Goal: Download file/media: Obtain a digital file from the website

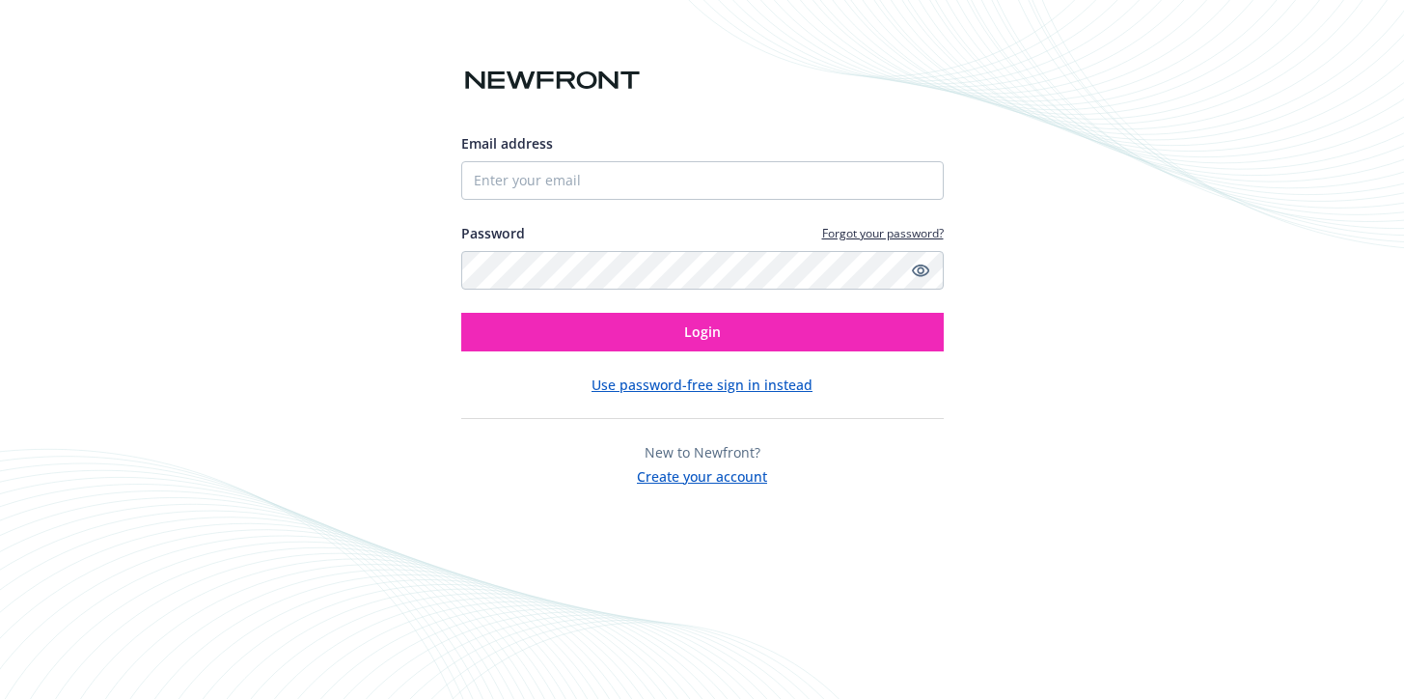
click at [576, 188] on input "Email address" at bounding box center [702, 180] width 482 height 39
type input "[PERSON_NAME][EMAIL_ADDRESS][DOMAIN_NAME]"
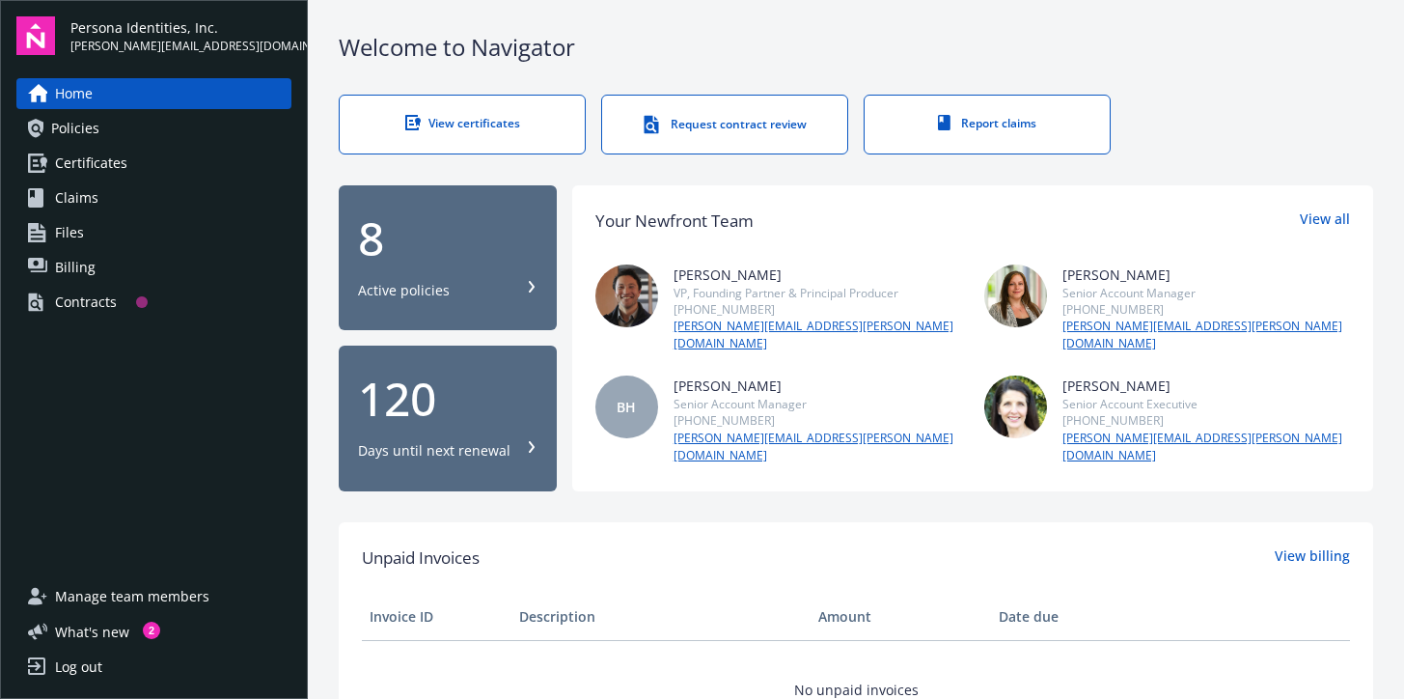
click at [155, 161] on link "Certificates" at bounding box center [153, 163] width 275 height 31
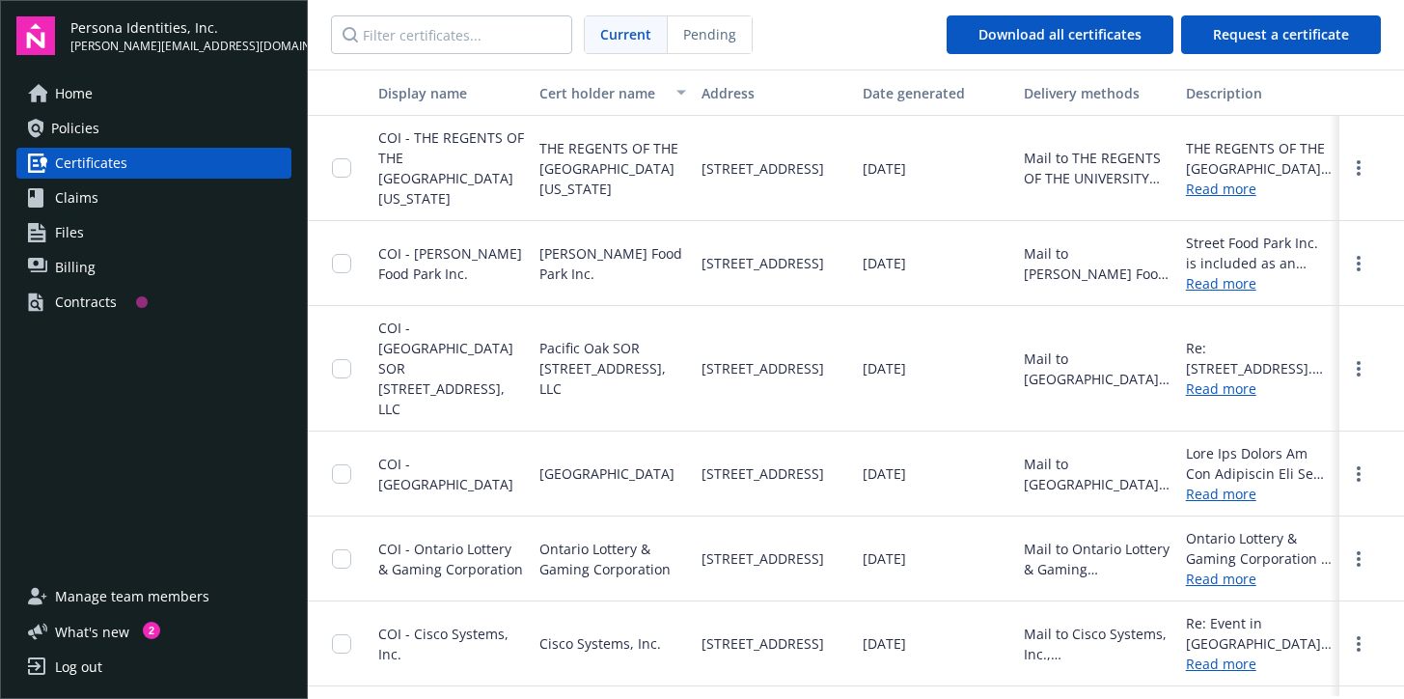
click at [204, 127] on link "Policies" at bounding box center [153, 128] width 275 height 31
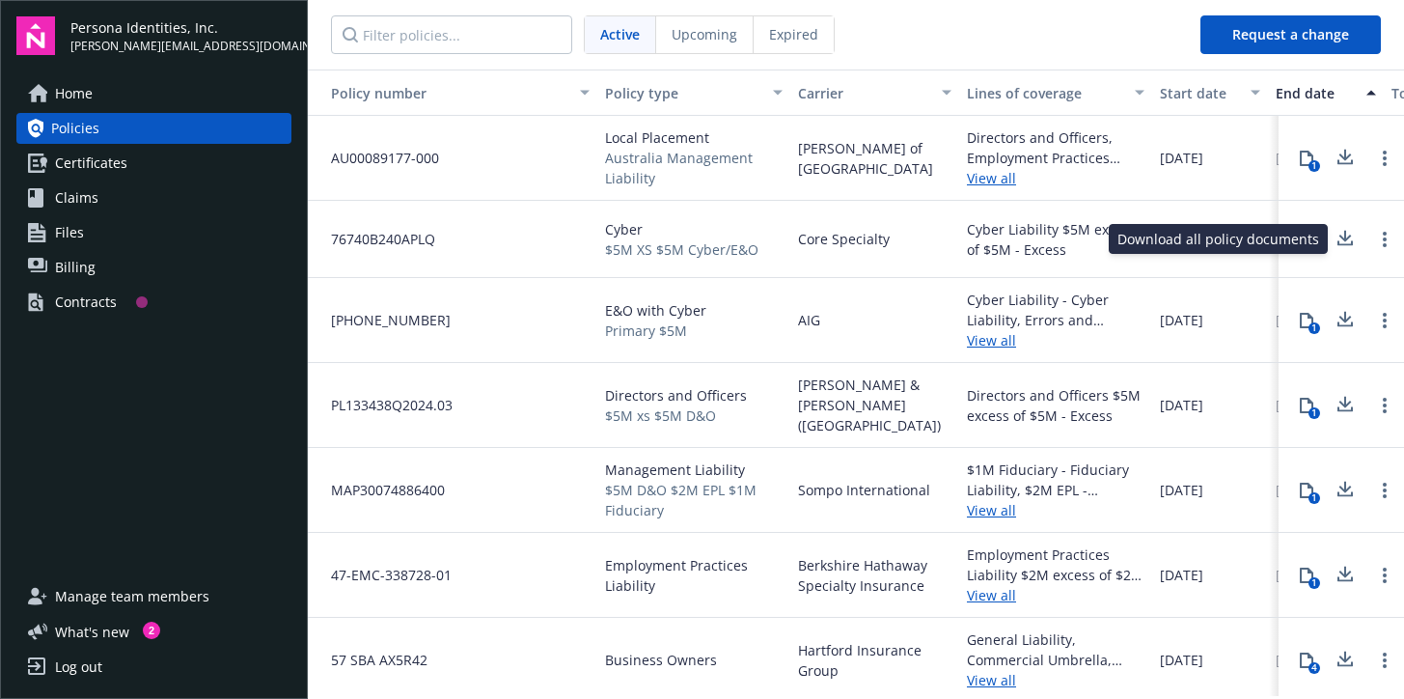
click at [1340, 242] on icon at bounding box center [1344, 239] width 23 height 24
click at [1305, 321] on icon at bounding box center [1306, 320] width 15 height 15
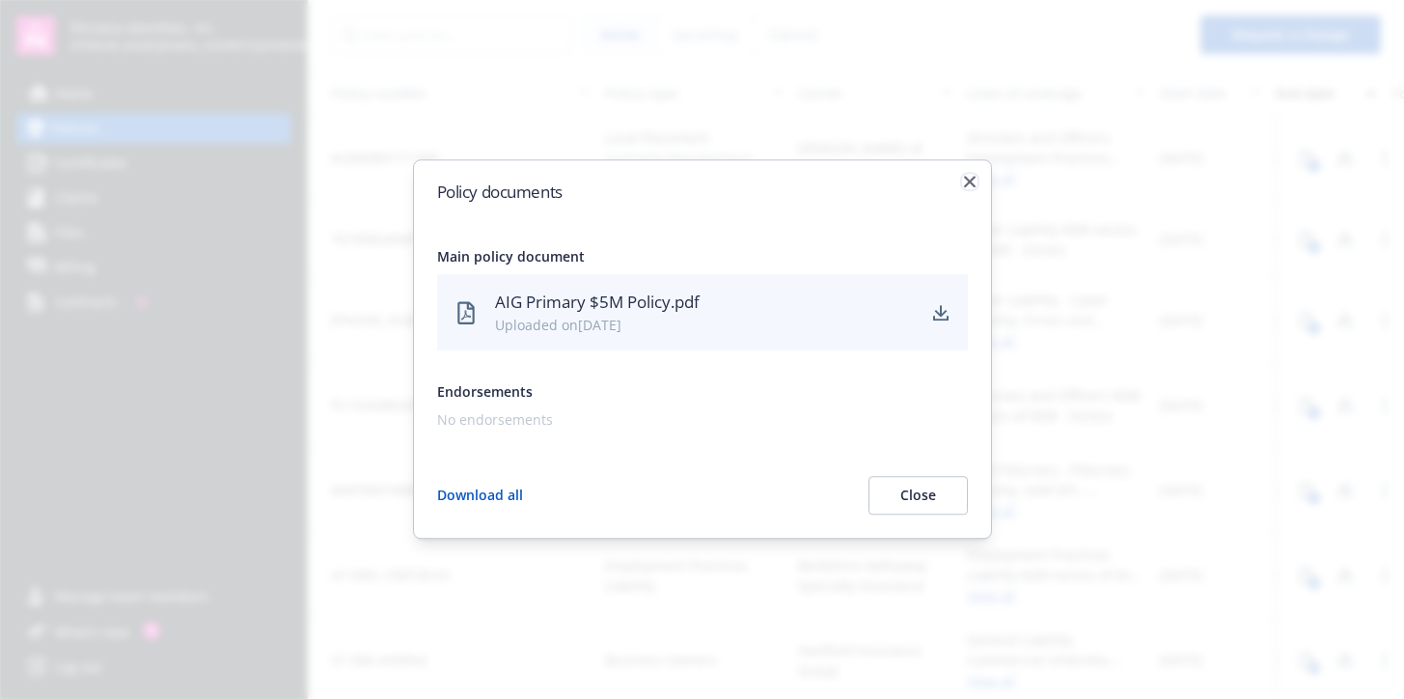
click at [967, 181] on icon "button" at bounding box center [970, 182] width 12 height 12
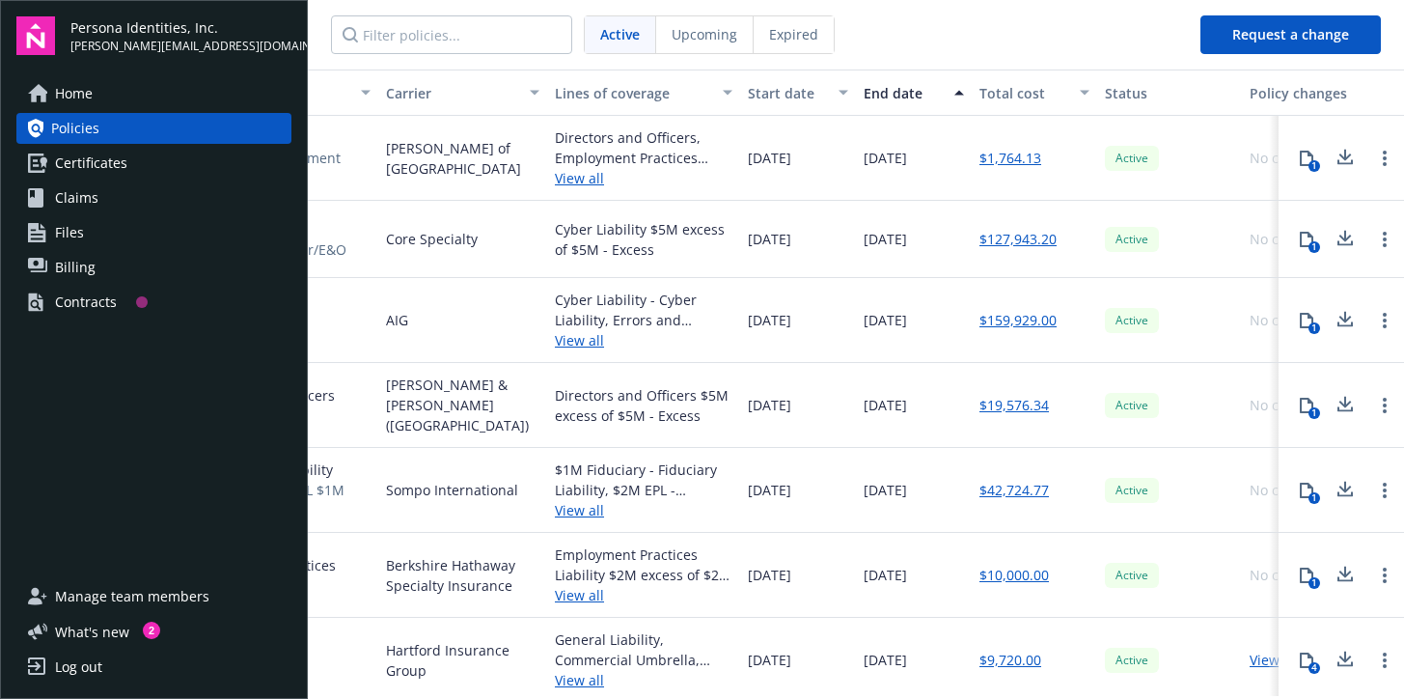
scroll to position [0, 455]
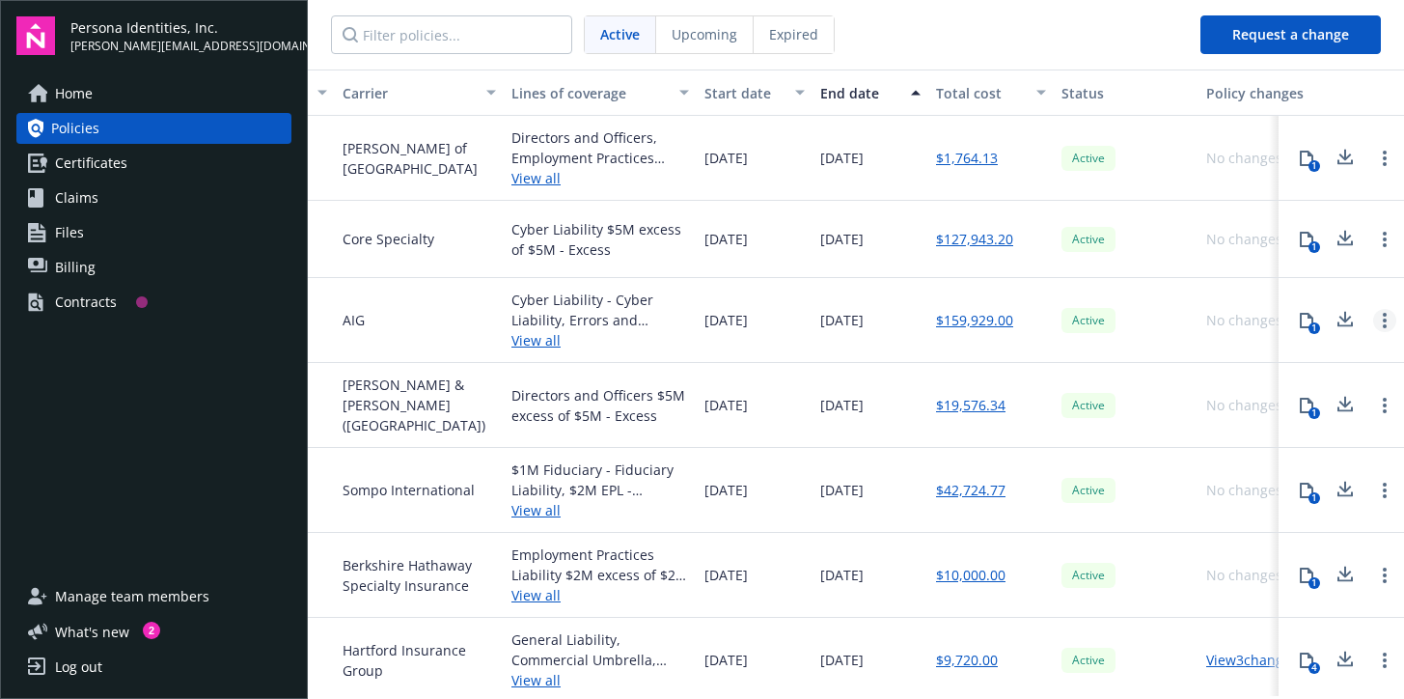
click at [1385, 328] on link "Open options" at bounding box center [1384, 320] width 23 height 23
click at [1387, 322] on link "Open options" at bounding box center [1384, 320] width 23 height 23
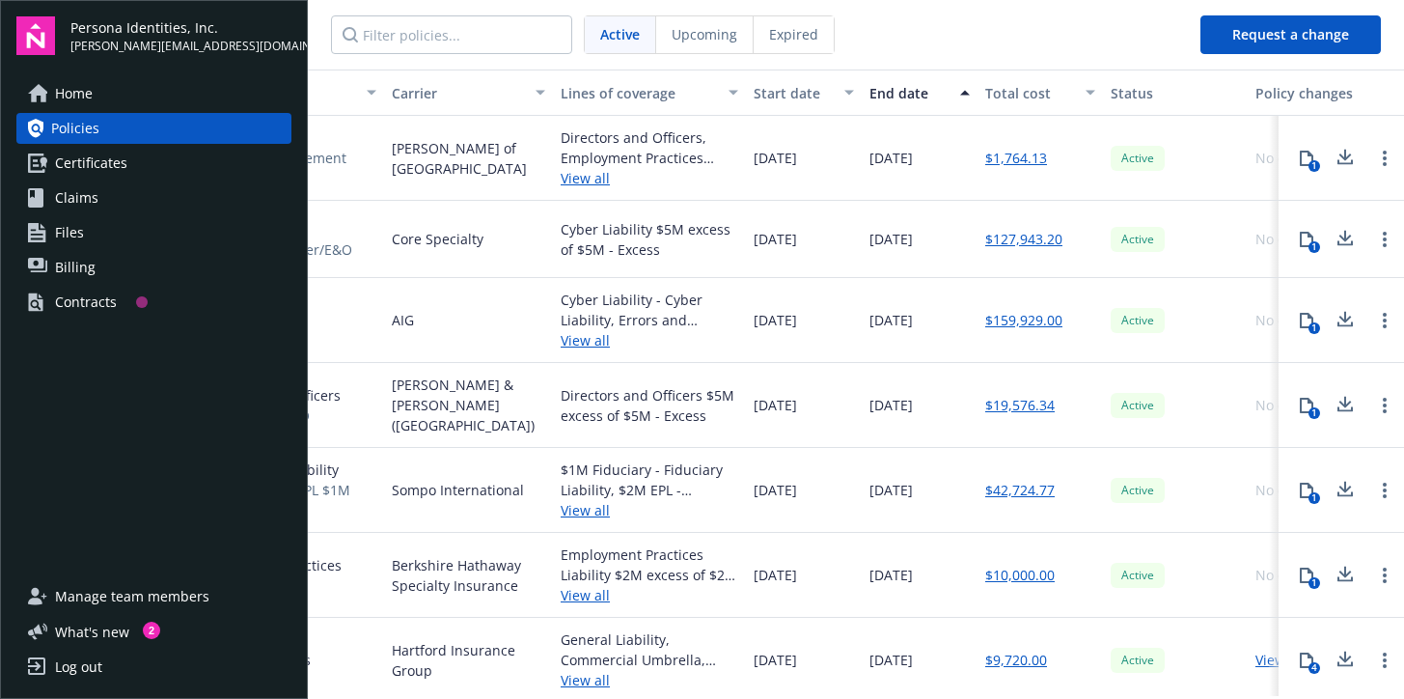
scroll to position [0, 496]
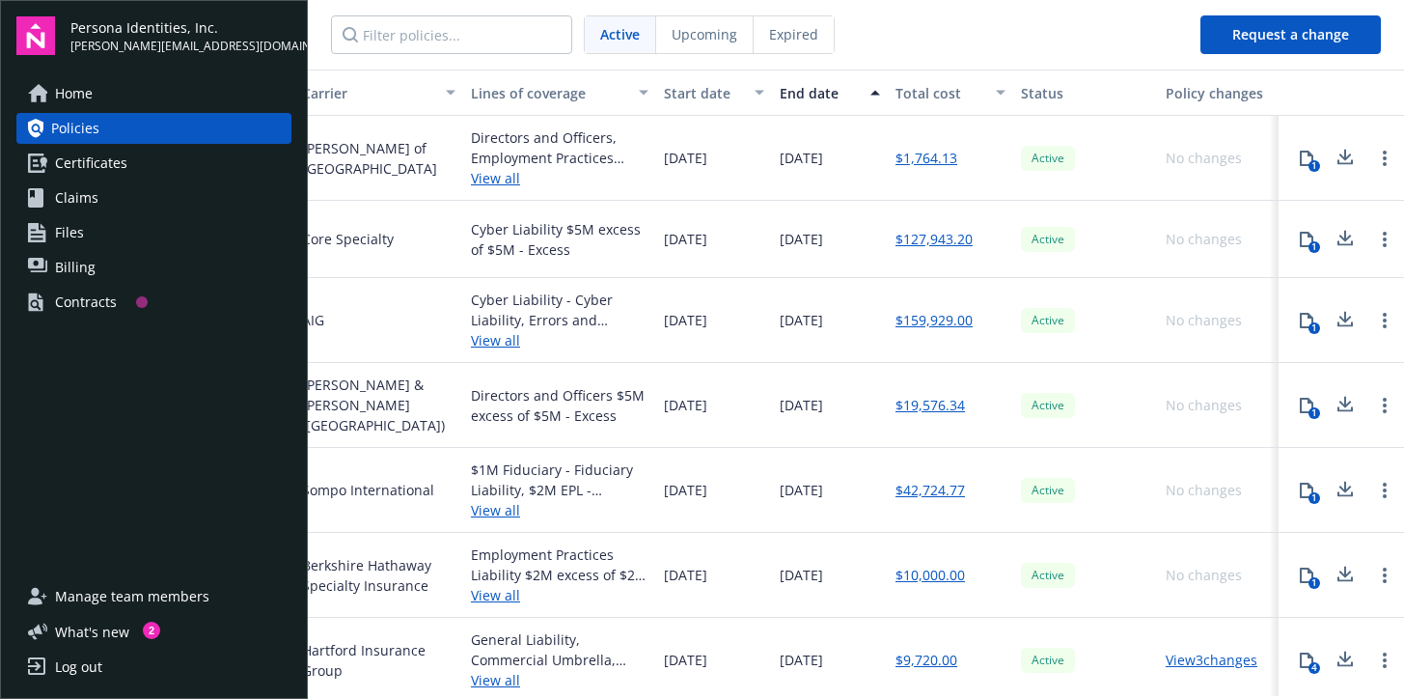
click at [1346, 235] on icon at bounding box center [1344, 239] width 23 height 24
click at [891, 313] on div "$159,929.00" at bounding box center [950, 320] width 125 height 85
click at [1350, 316] on icon at bounding box center [1345, 317] width 13 height 12
click at [121, 168] on span "Certificates" at bounding box center [91, 163] width 72 height 31
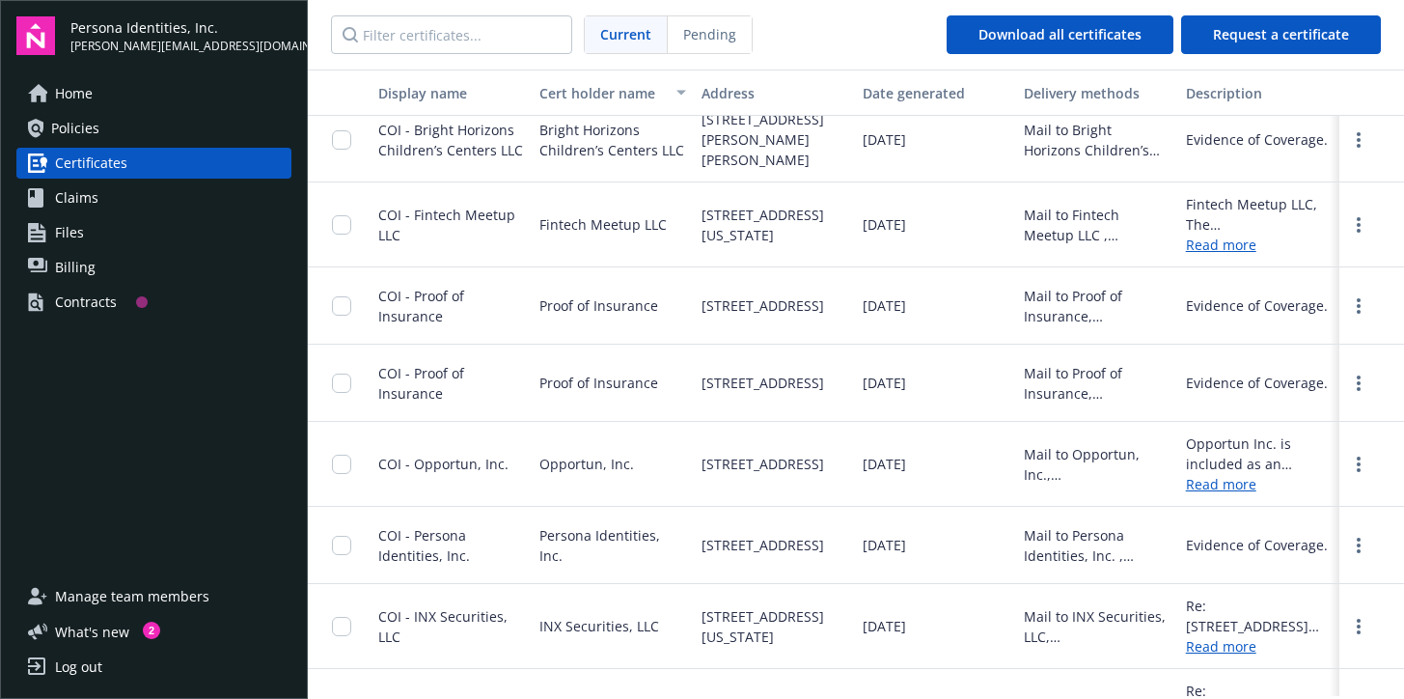
scroll to position [1186, 0]
click at [1359, 308] on circle "more" at bounding box center [1359, 310] width 4 height 4
click at [1303, 345] on link "Download" at bounding box center [1306, 347] width 126 height 39
click at [1358, 380] on icon "more" at bounding box center [1359, 380] width 4 height 15
click at [1302, 421] on link "Download" at bounding box center [1306, 424] width 126 height 39
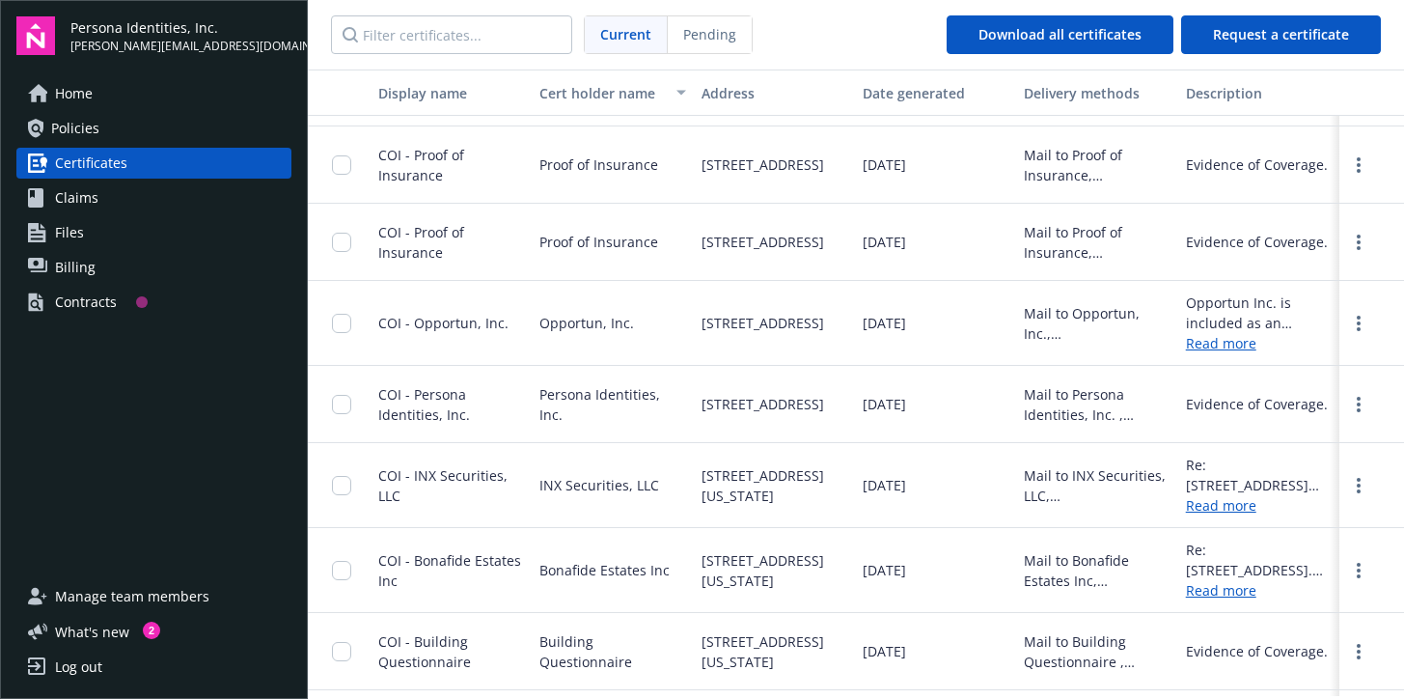
scroll to position [1349, 0]
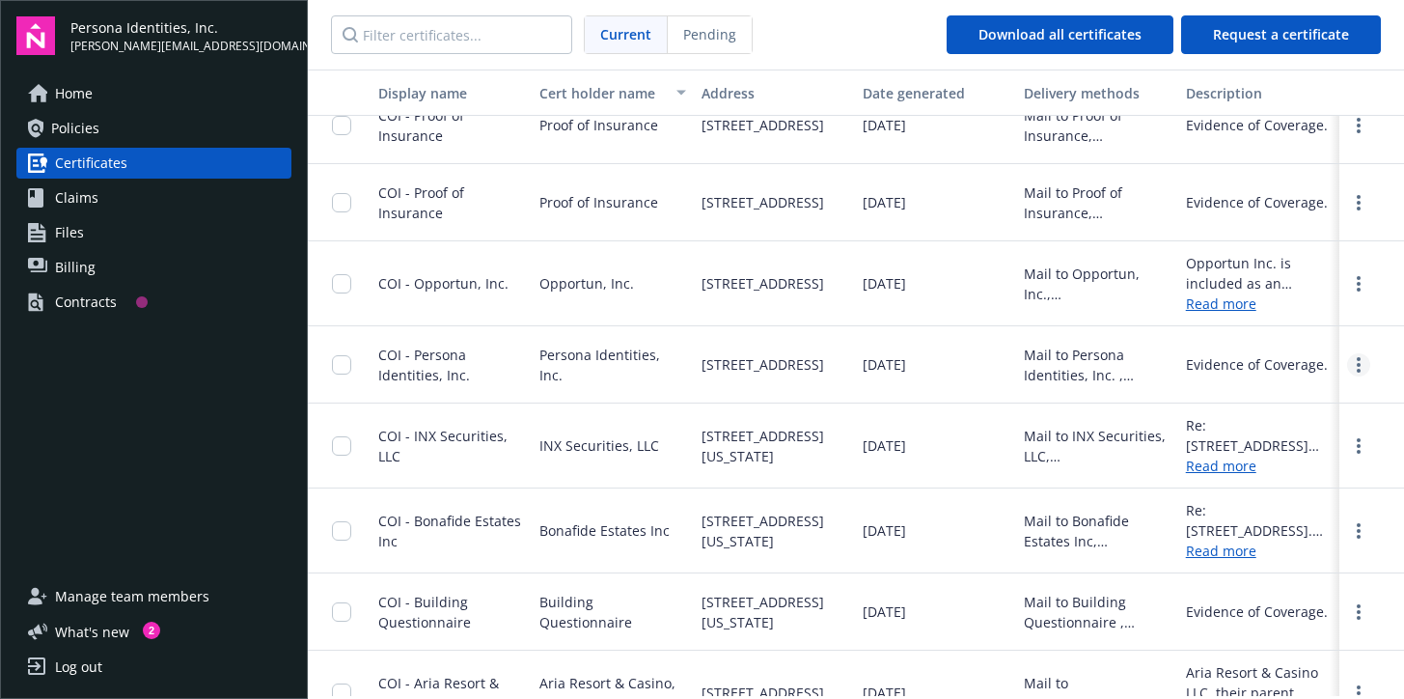
click at [1359, 367] on circle "more" at bounding box center [1359, 365] width 4 height 4
click at [1284, 424] on link "Download" at bounding box center [1306, 408] width 126 height 39
